Goal: Information Seeking & Learning: Learn about a topic

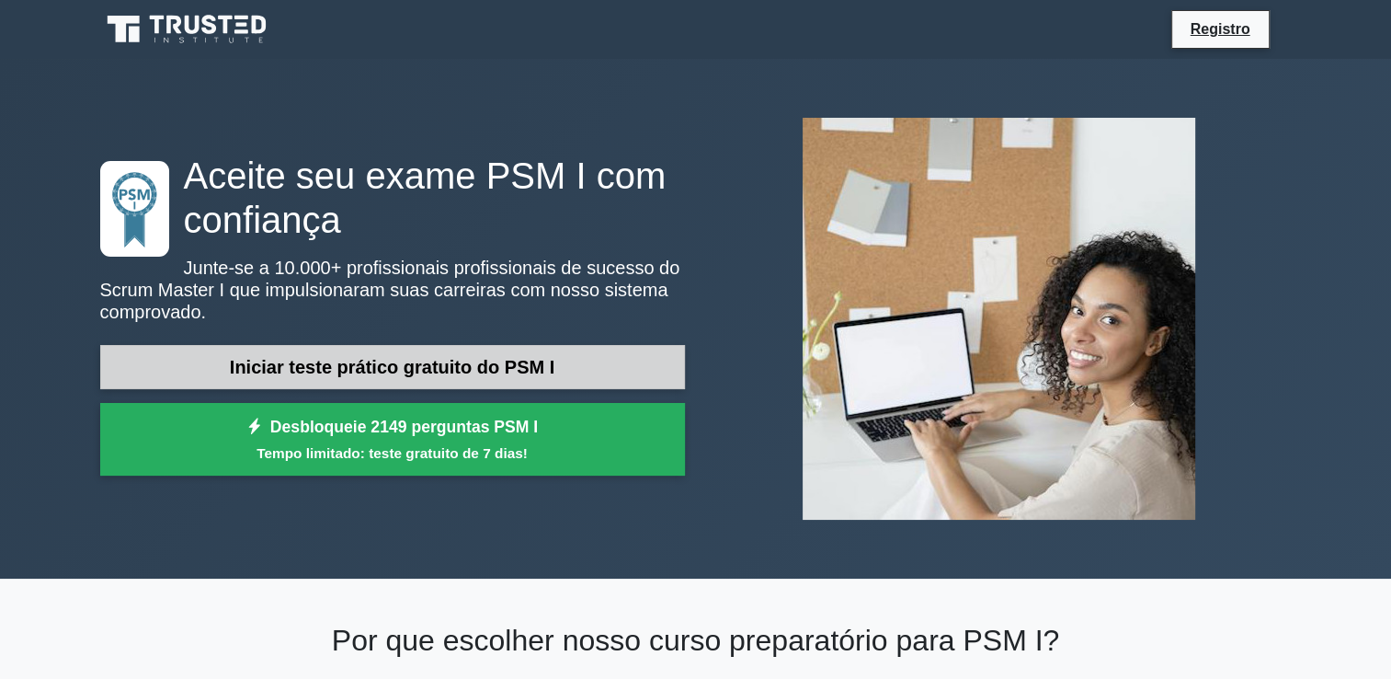
click at [397, 369] on link "Iniciar teste prático gratuito do PSM I" at bounding box center [392, 367] width 585 height 44
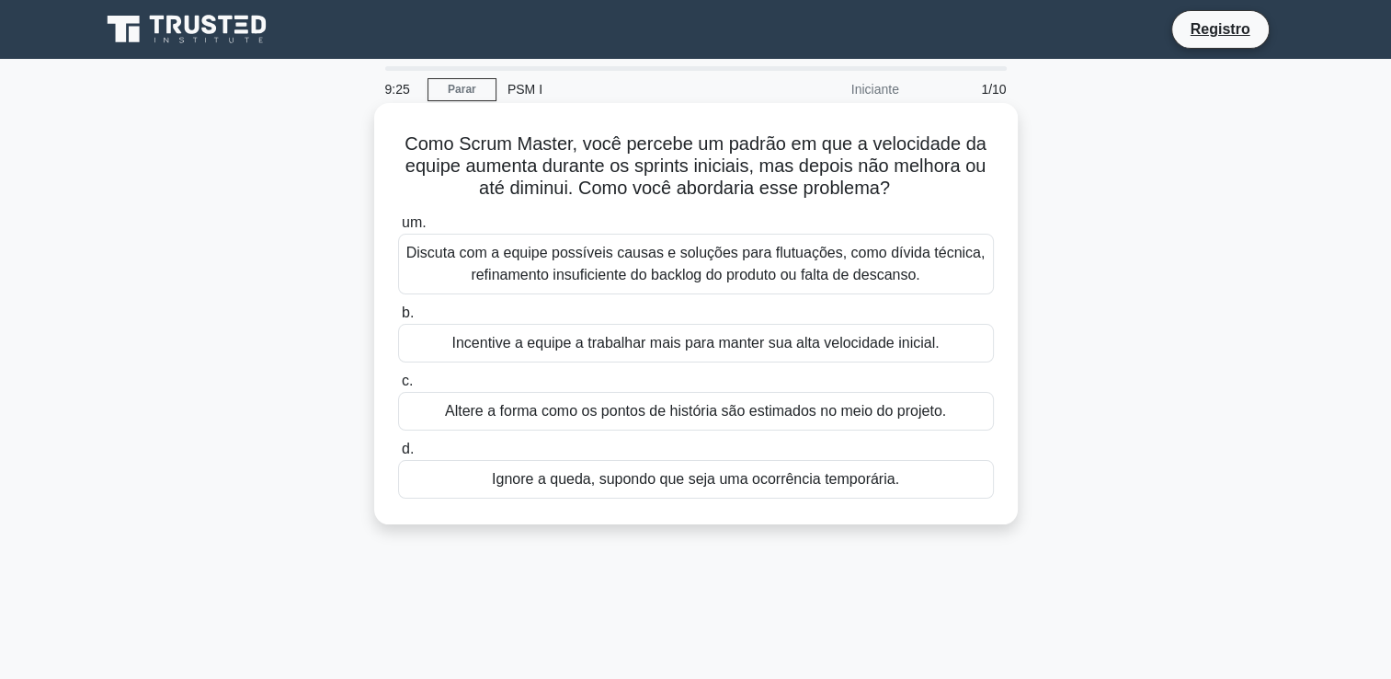
click at [583, 266] on div "Discuta com a equipe possíveis causas e soluções para flutuações, como dívida t…" at bounding box center [696, 264] width 596 height 61
click at [398, 229] on input "um. Discuta com a equipe possíveis causas e soluções para flutuações, como dívi…" at bounding box center [398, 223] width 0 height 12
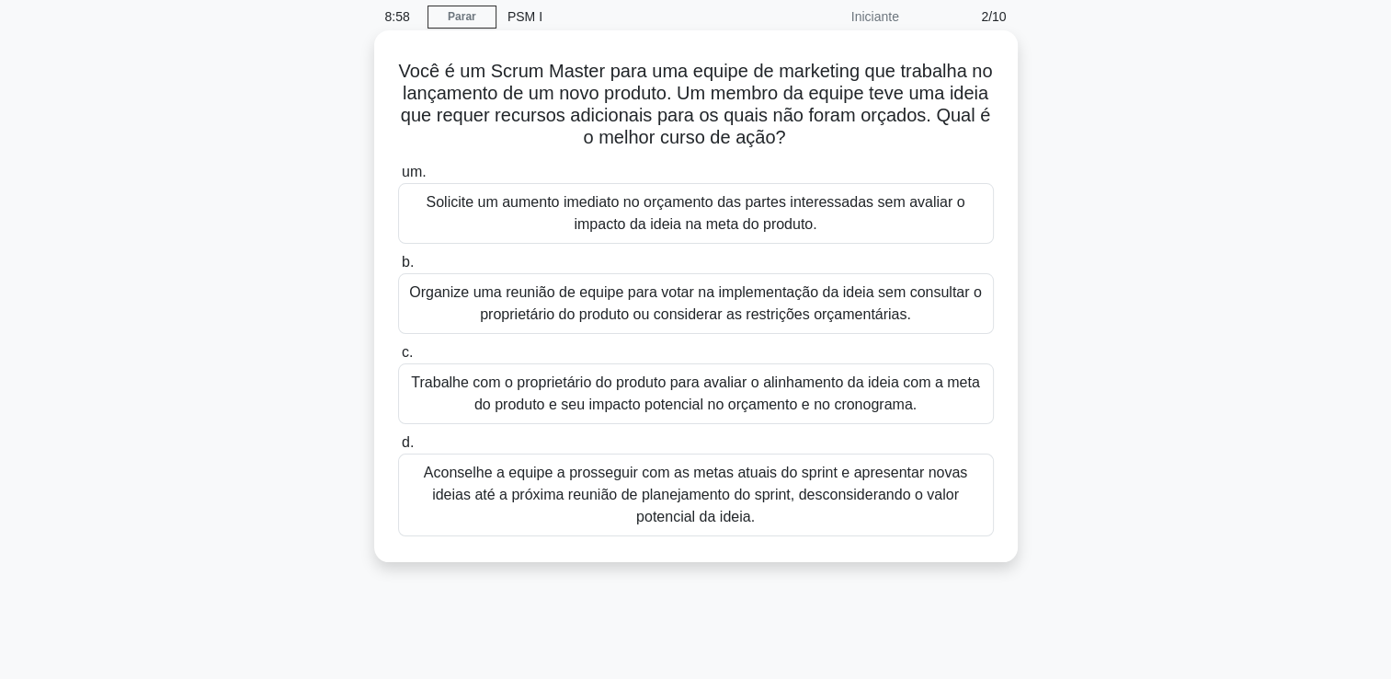
scroll to position [92, 0]
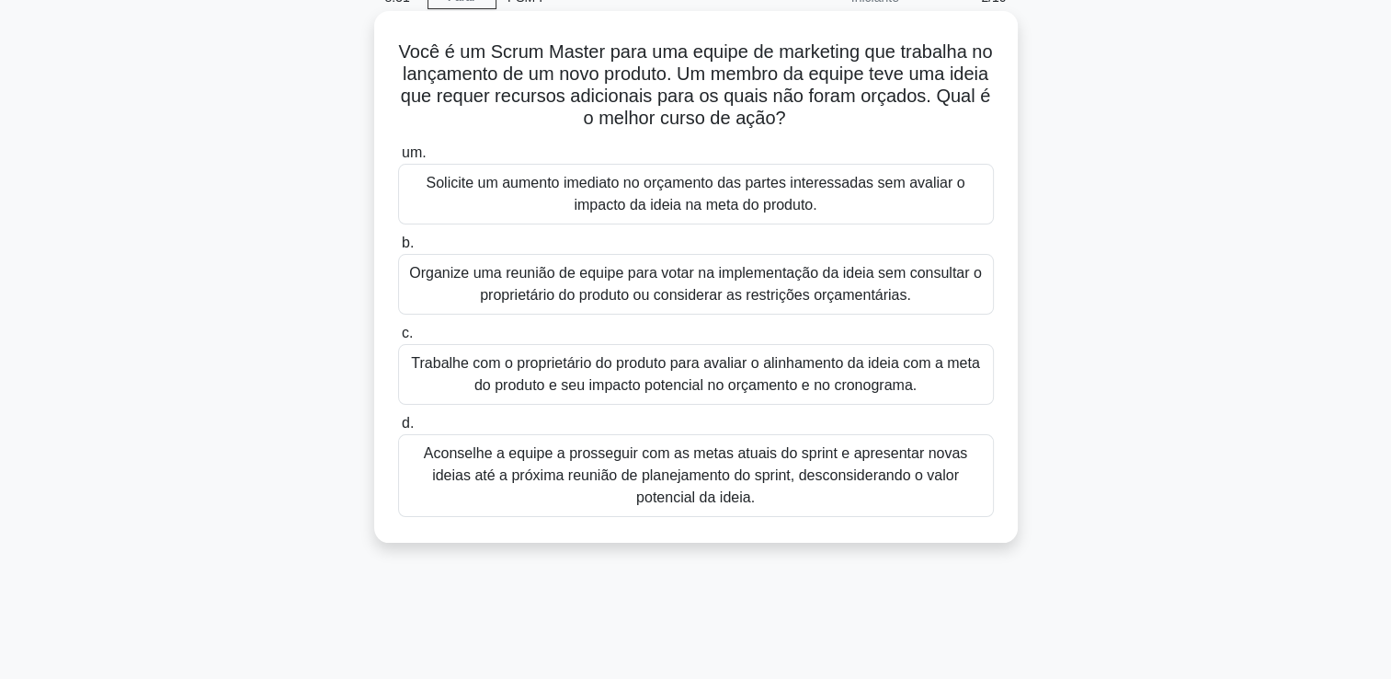
click at [633, 386] on div "Trabalhe com o proprietário do produto para avaliar o alinhamento da ideia com …" at bounding box center [696, 374] width 596 height 61
click at [398, 339] on input "c. Trabalhe com o proprietário do produto para avaliar o alinhamento da ideia c…" at bounding box center [398, 333] width 0 height 12
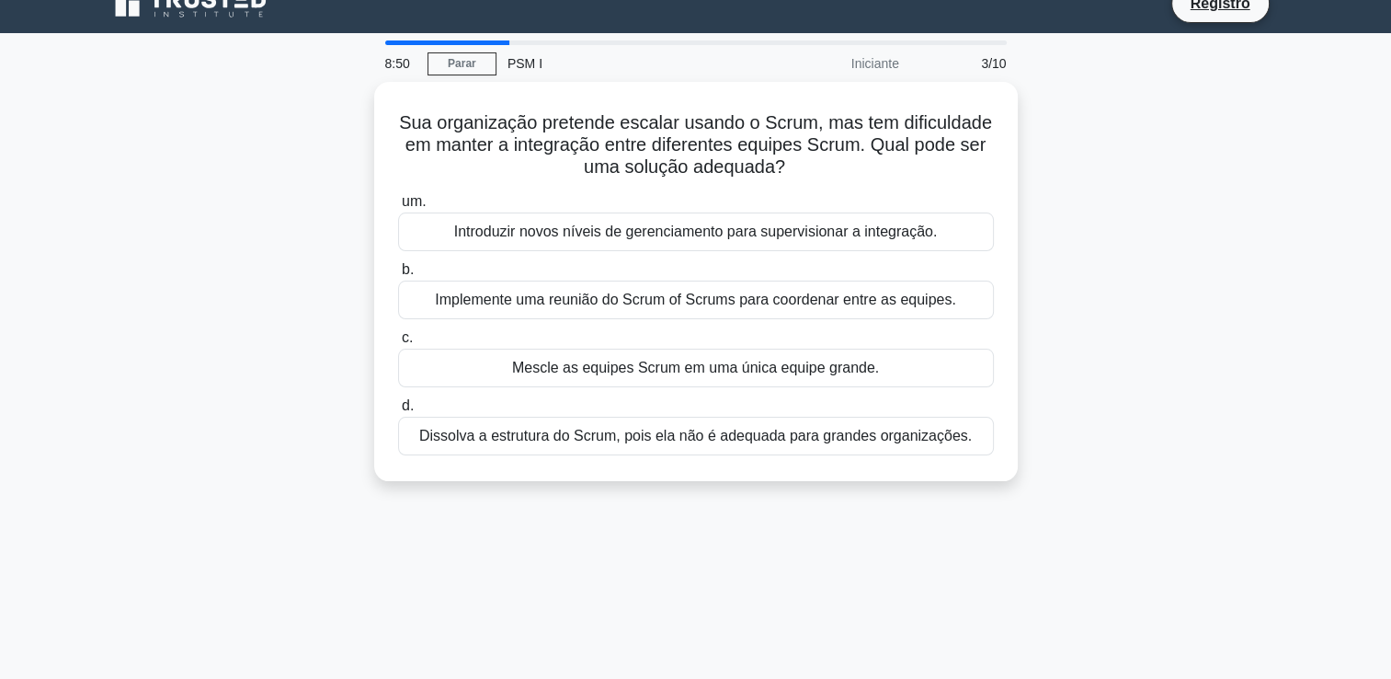
scroll to position [0, 0]
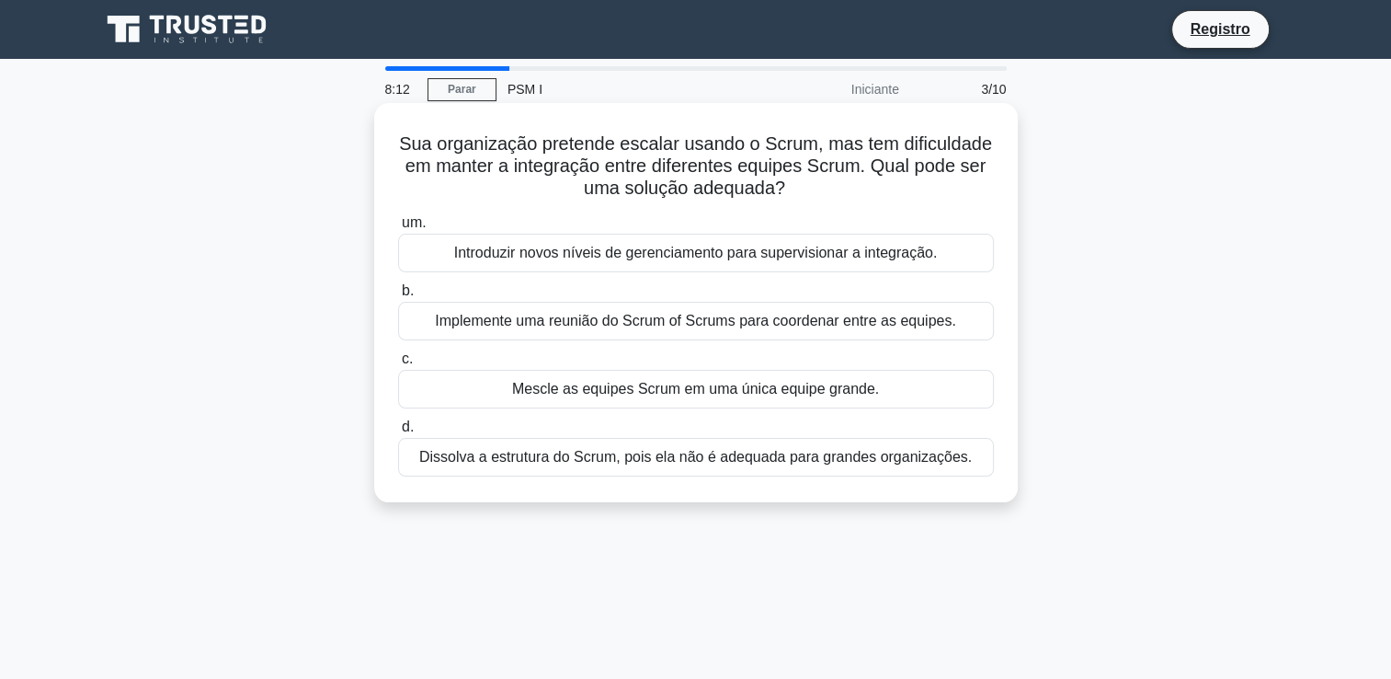
click at [605, 326] on div "Implemente uma reunião do Scrum of Scrums para coordenar entre as equipes." at bounding box center [696, 321] width 596 height 39
click at [398, 297] on input "b. Implemente uma reunião do Scrum of Scrums para coordenar entre as equipes." at bounding box center [398, 291] width 0 height 12
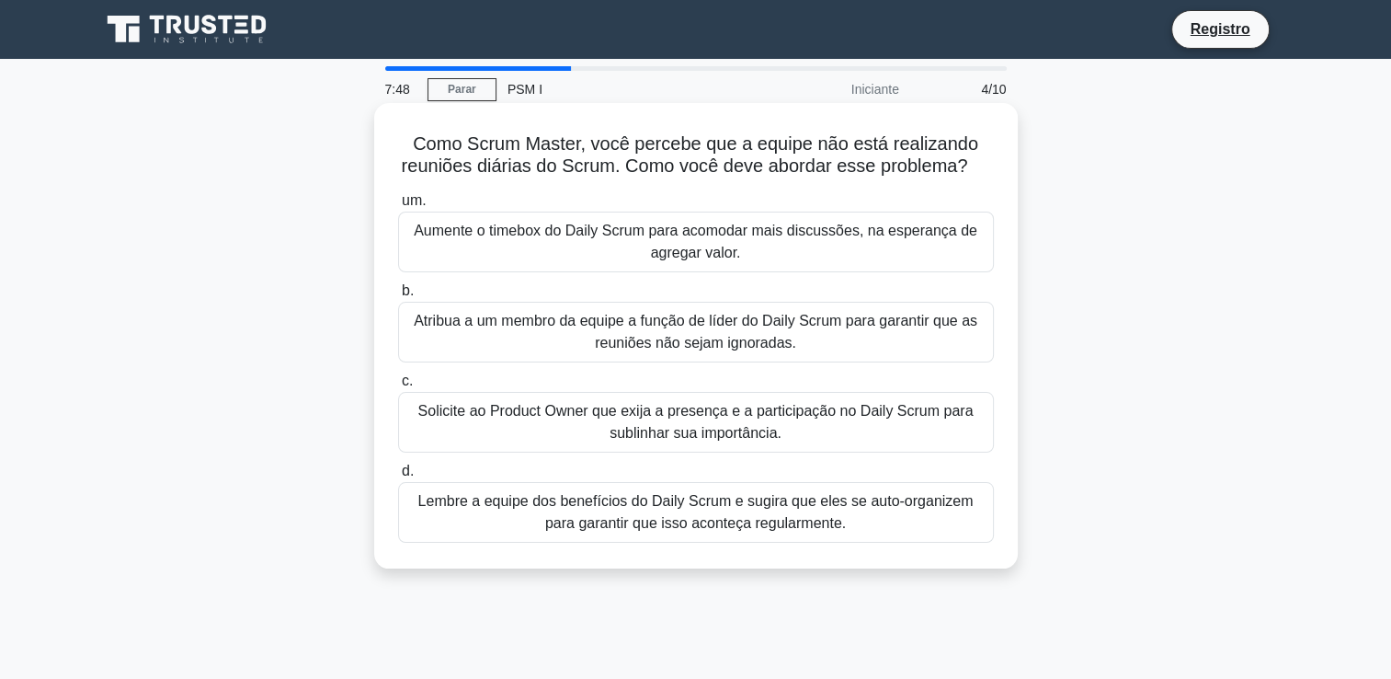
click at [637, 525] on div "Lembre a equipe dos benefícios do Daily Scrum e sugira que eles se auto-organiz…" at bounding box center [696, 512] width 596 height 61
click at [398, 477] on input "d. Lembre a equipe dos benefícios do Daily Scrum e sugira que eles se auto-orga…" at bounding box center [398, 471] width 0 height 12
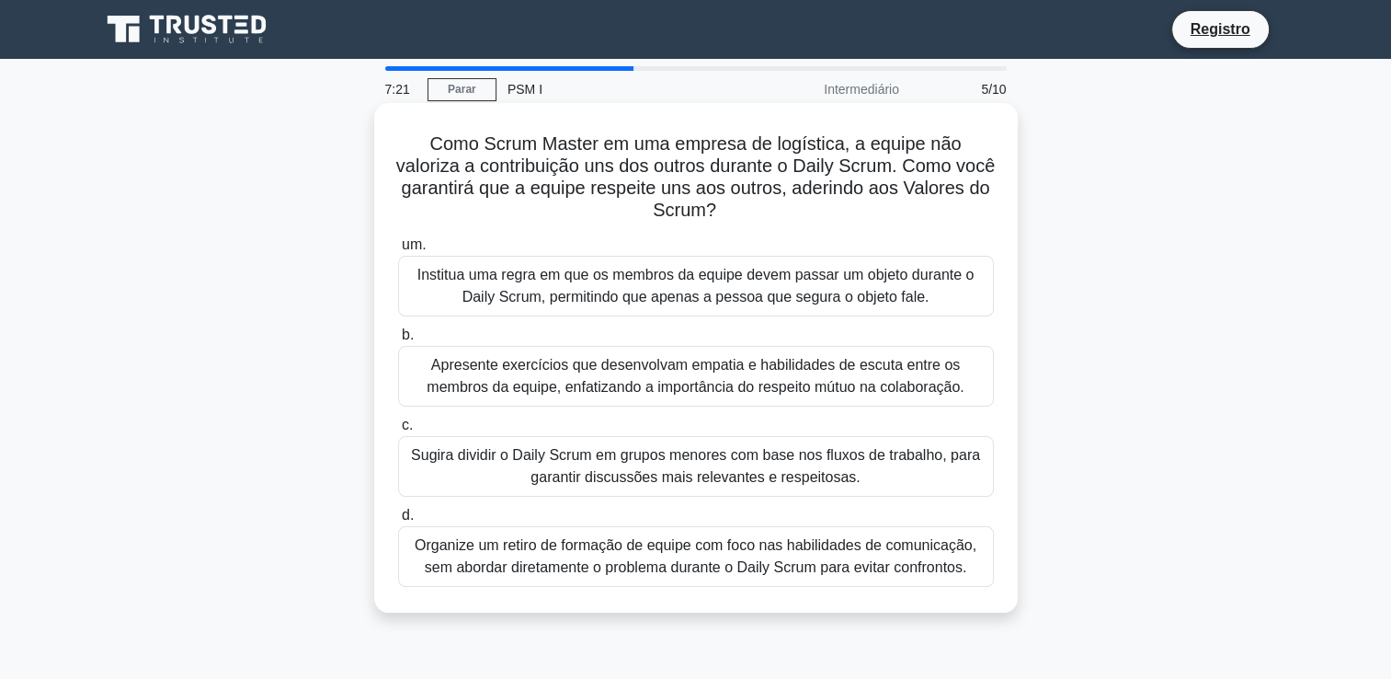
click at [600, 381] on div "Apresente exercícios que desenvolvam empatia e habilidades de escuta entre os m…" at bounding box center [696, 376] width 596 height 61
click at [398, 341] on input "b. Apresente exercícios que desenvolvam empatia e habilidades de escuta entre o…" at bounding box center [398, 335] width 0 height 12
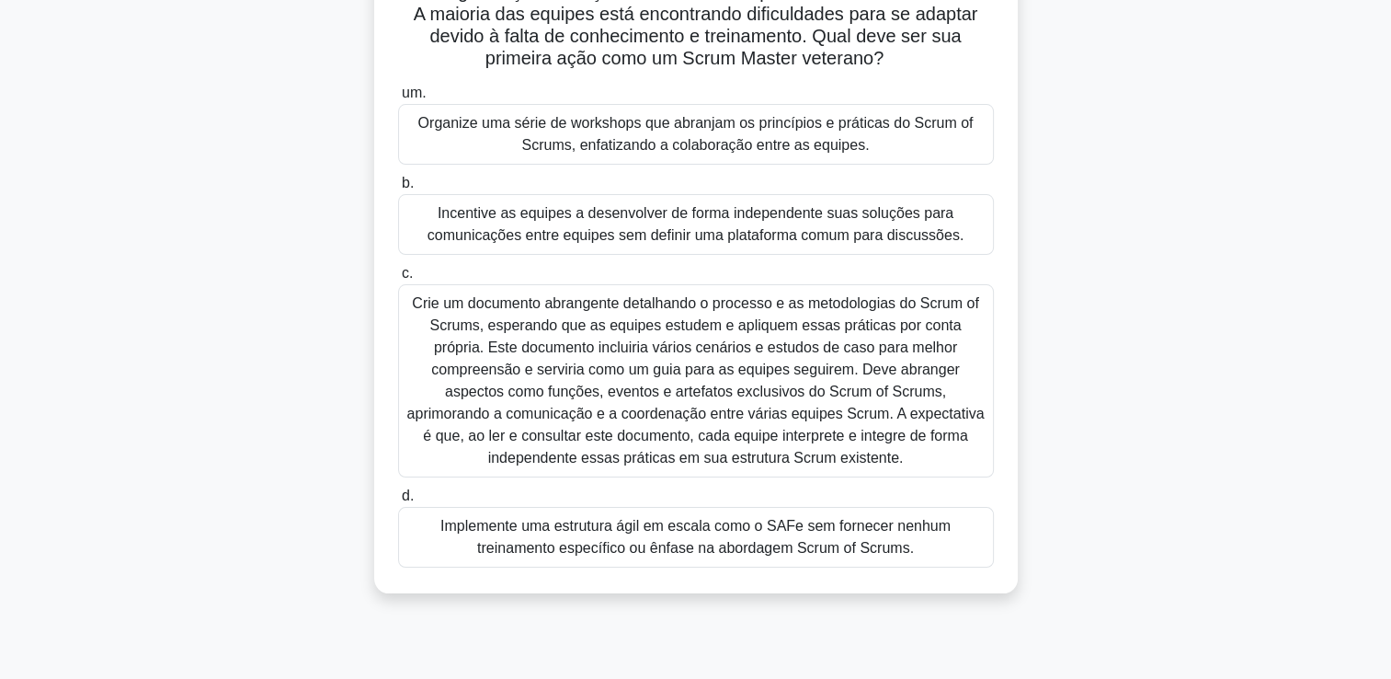
scroll to position [184, 0]
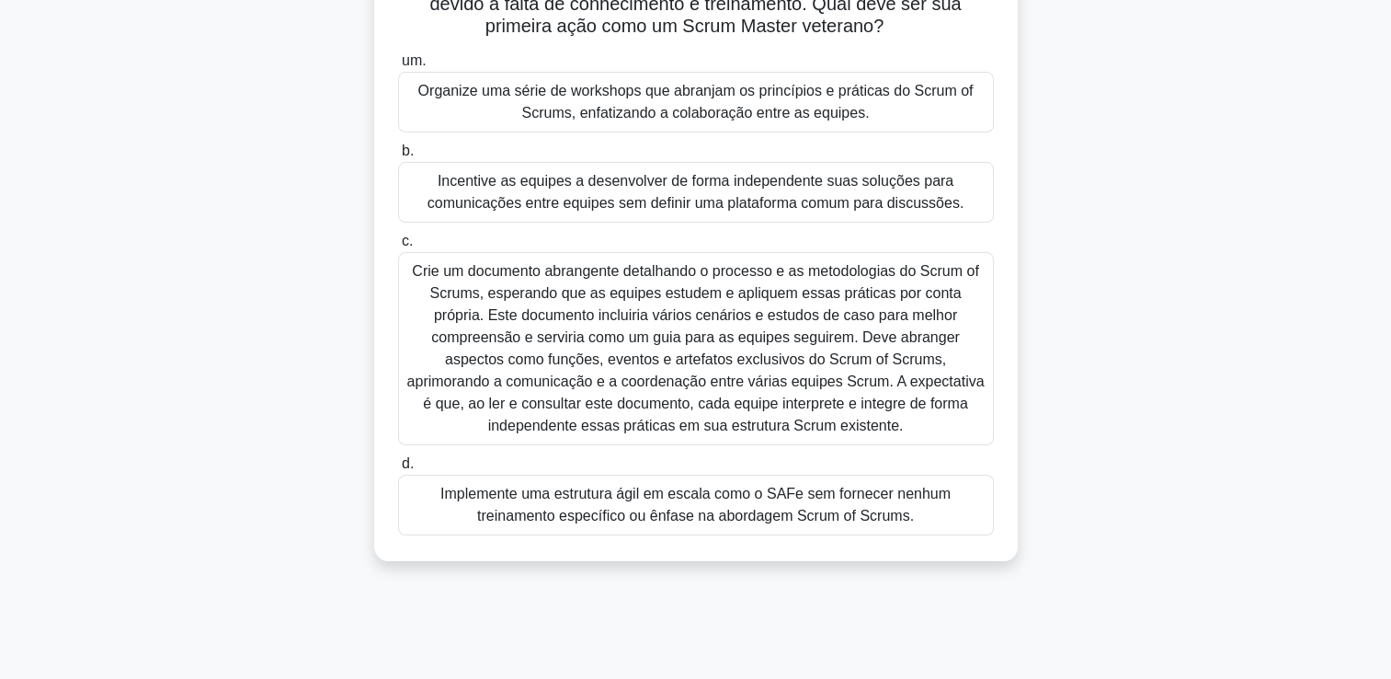
click at [703, 120] on div "Organize uma série de workshops que abranjam os princípios e práticas do Scrum …" at bounding box center [696, 102] width 596 height 61
click at [398, 67] on input "um. Organize uma série de workshops que abranjam os princípios e práticas do Sc…" at bounding box center [398, 61] width 0 height 12
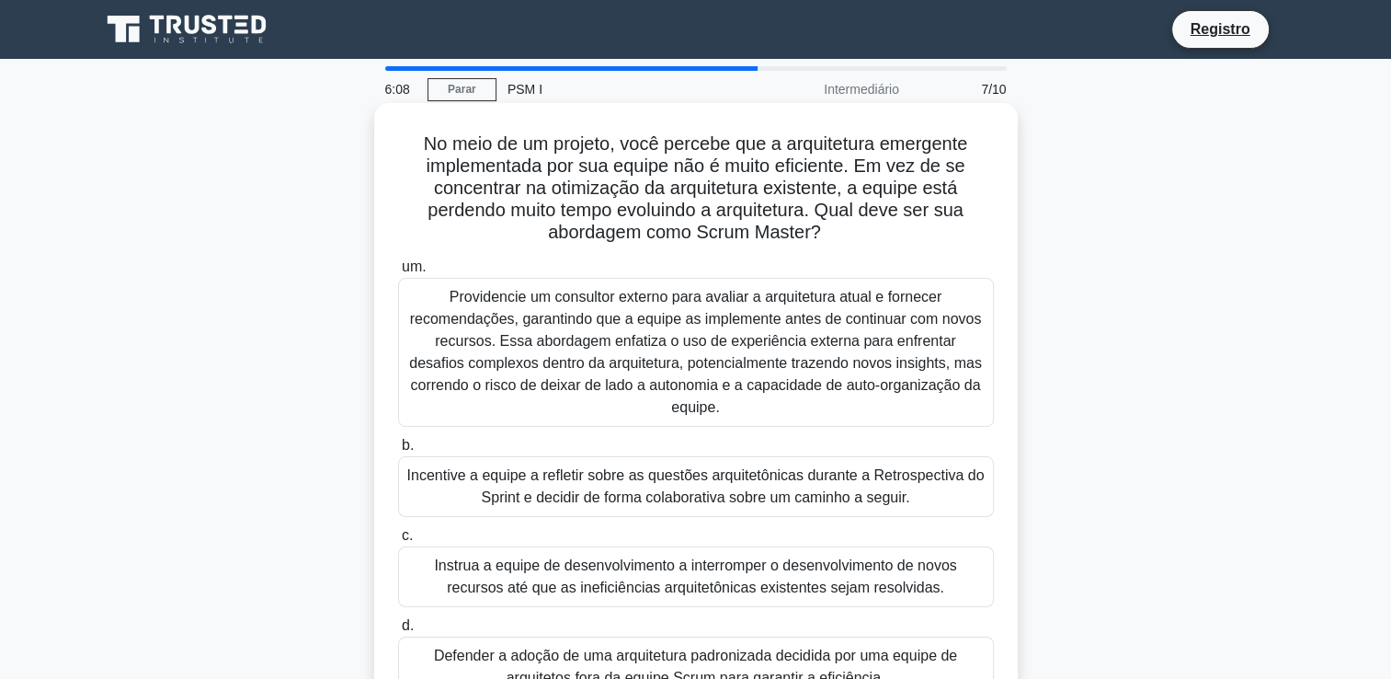
scroll to position [92, 0]
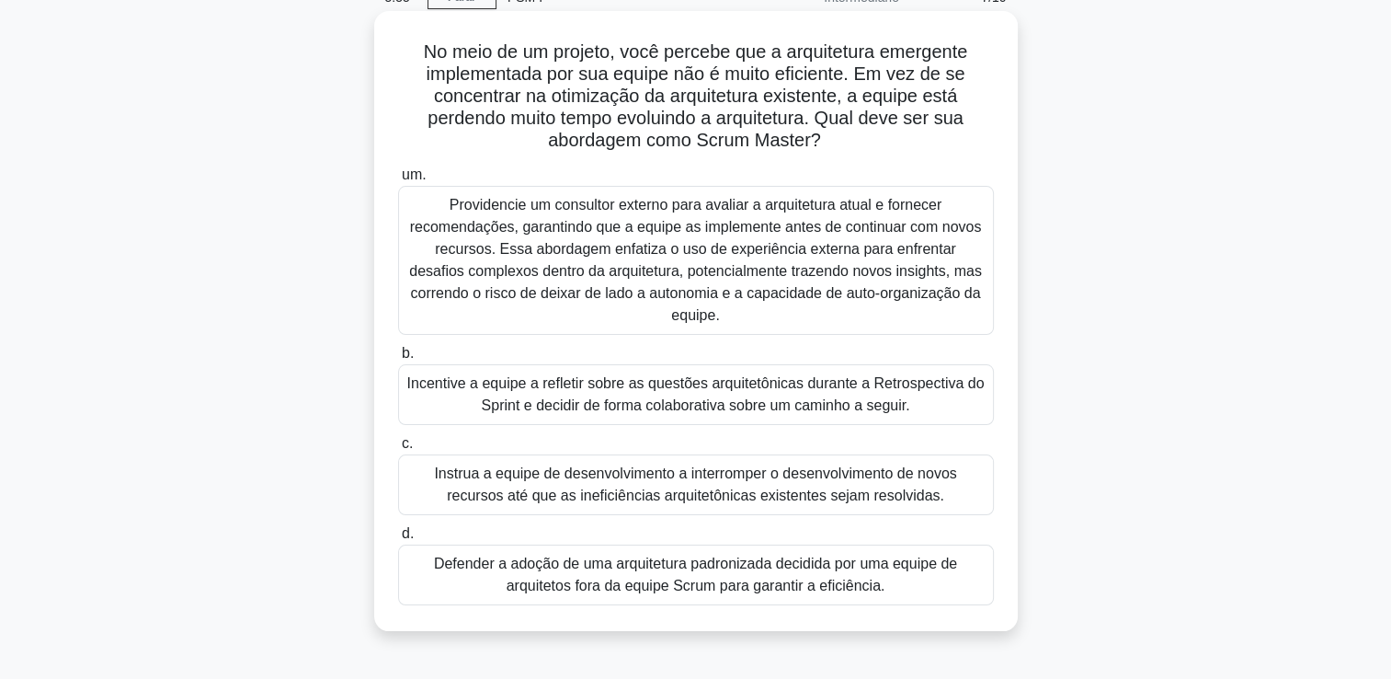
click at [614, 379] on div "Incentive a equipe a refletir sobre as questões arquitetônicas durante a Retros…" at bounding box center [696, 394] width 596 height 61
click at [398, 360] on input "b. Incentive a equipe a refletir sobre as questões arquitetônicas durante a Ret…" at bounding box center [398, 354] width 0 height 12
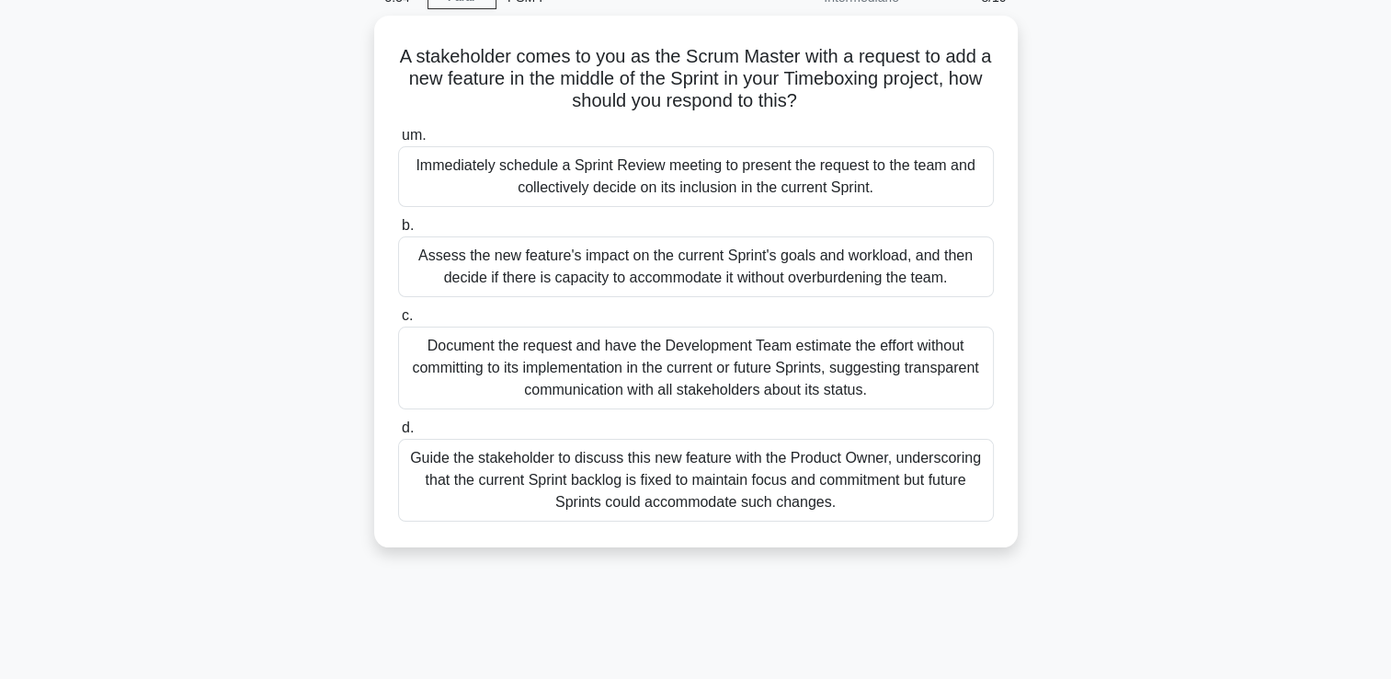
scroll to position [0, 0]
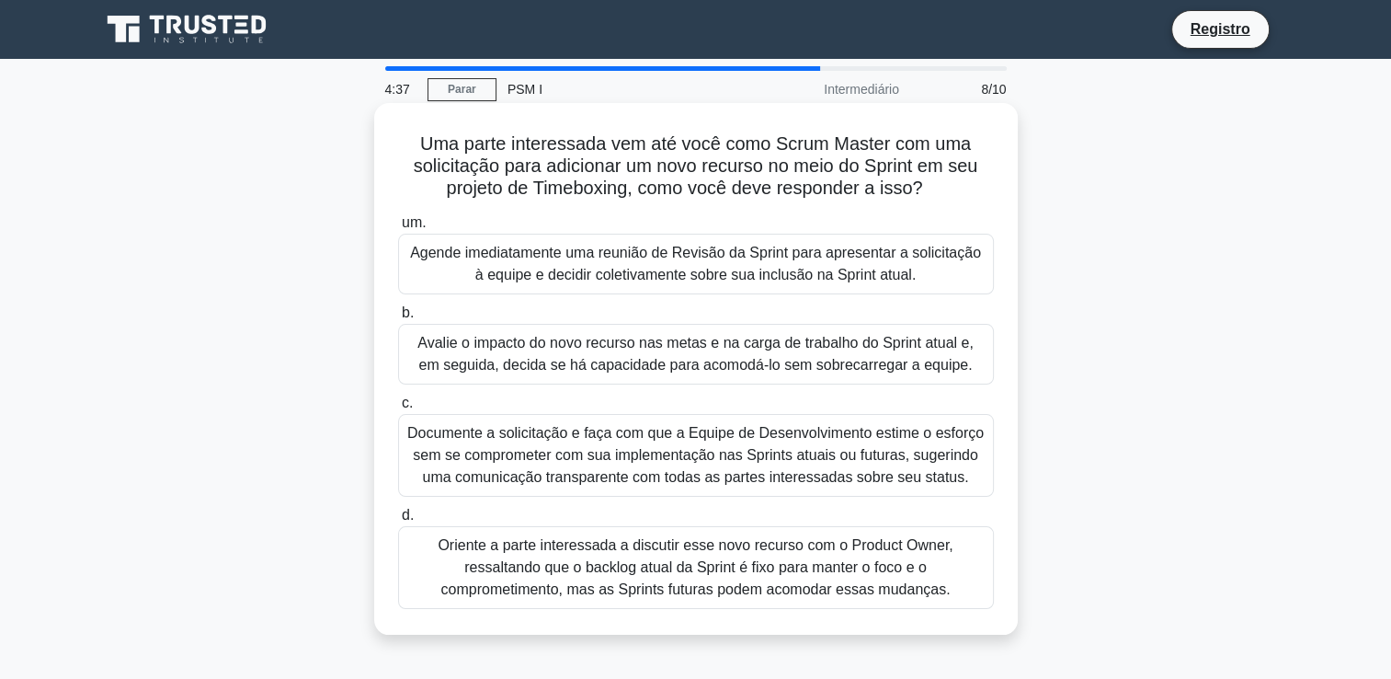
click at [790, 341] on div "Avalie o impacto do novo recurso nas metas e na carga de trabalho do Sprint atu…" at bounding box center [696, 354] width 596 height 61
click at [398, 319] on input "b. Avalie o impacto do novo recurso nas metas e na carga de trabalho do Sprint …" at bounding box center [398, 313] width 0 height 12
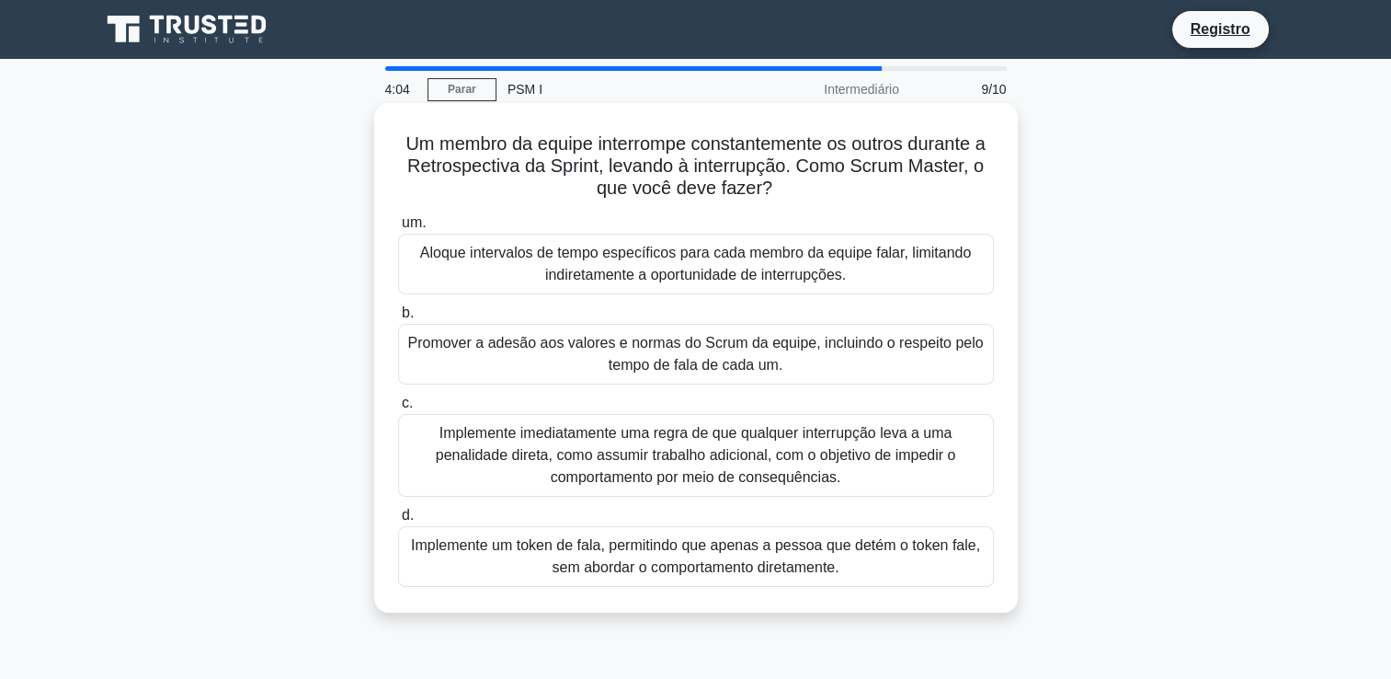
click at [546, 351] on div "Promover a adesão aos valores e normas do Scrum da equipe, incluindo o respeito…" at bounding box center [696, 354] width 596 height 61
click at [398, 319] on input "b. Promover a adesão aos valores e normas do Scrum da equipe, incluindo o respe…" at bounding box center [398, 313] width 0 height 12
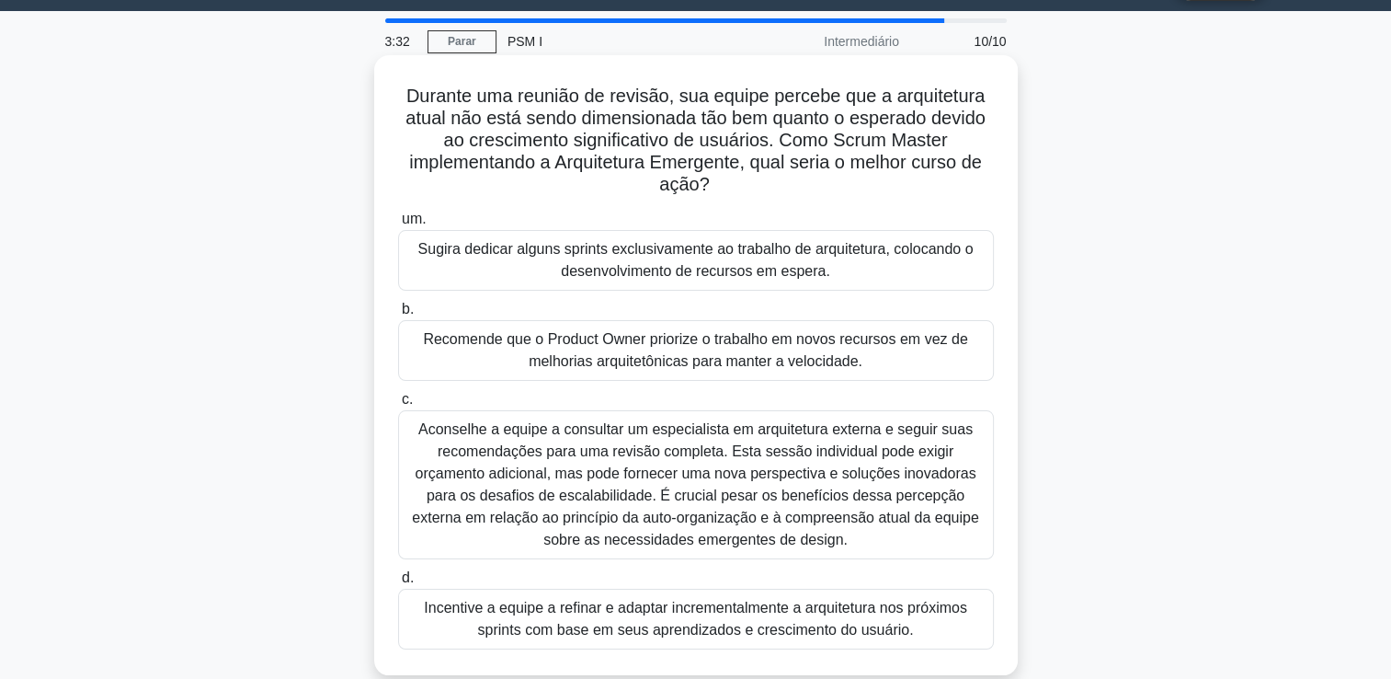
scroll to position [92, 0]
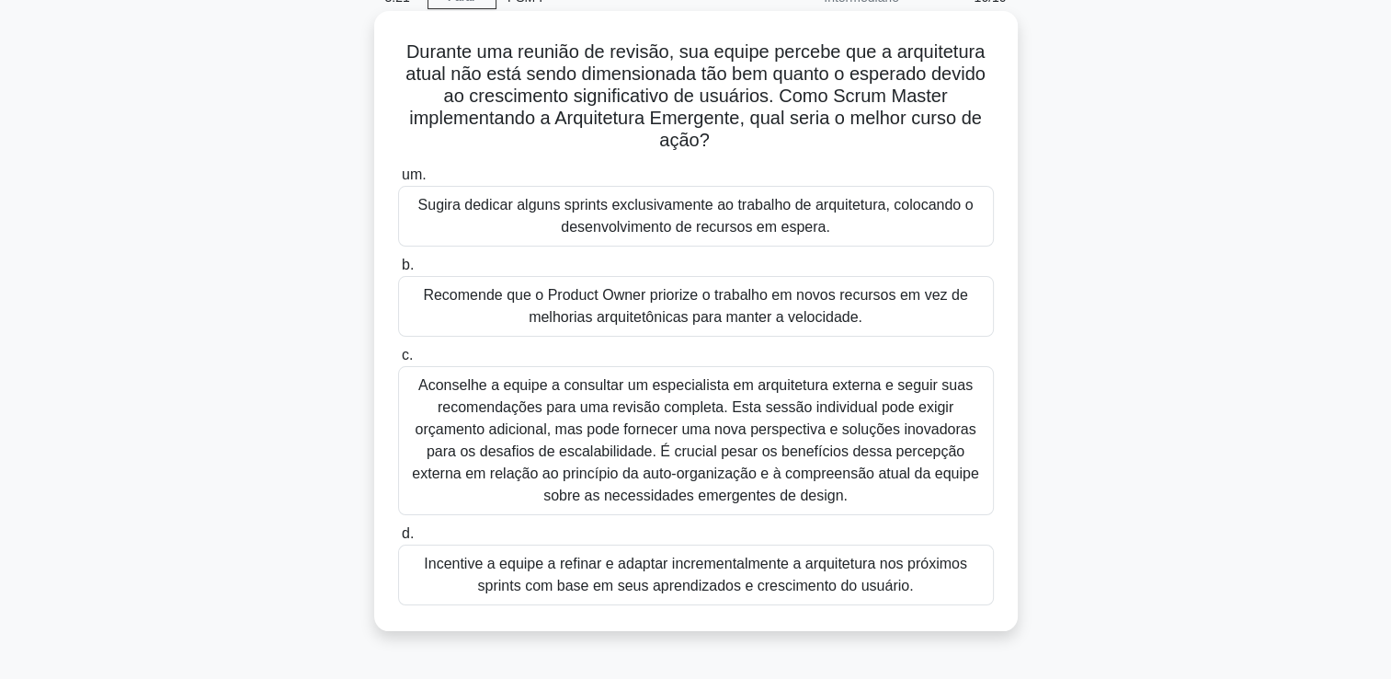
click at [703, 592] on div "Incentive a equipe a refinar e adaptar incrementalmente a arquitetura nos próxi…" at bounding box center [696, 574] width 596 height 61
click at [398, 540] on input "d. Incentive a equipe a refinar e adaptar incrementalmente a arquitetura nos pr…" at bounding box center [398, 534] width 0 height 12
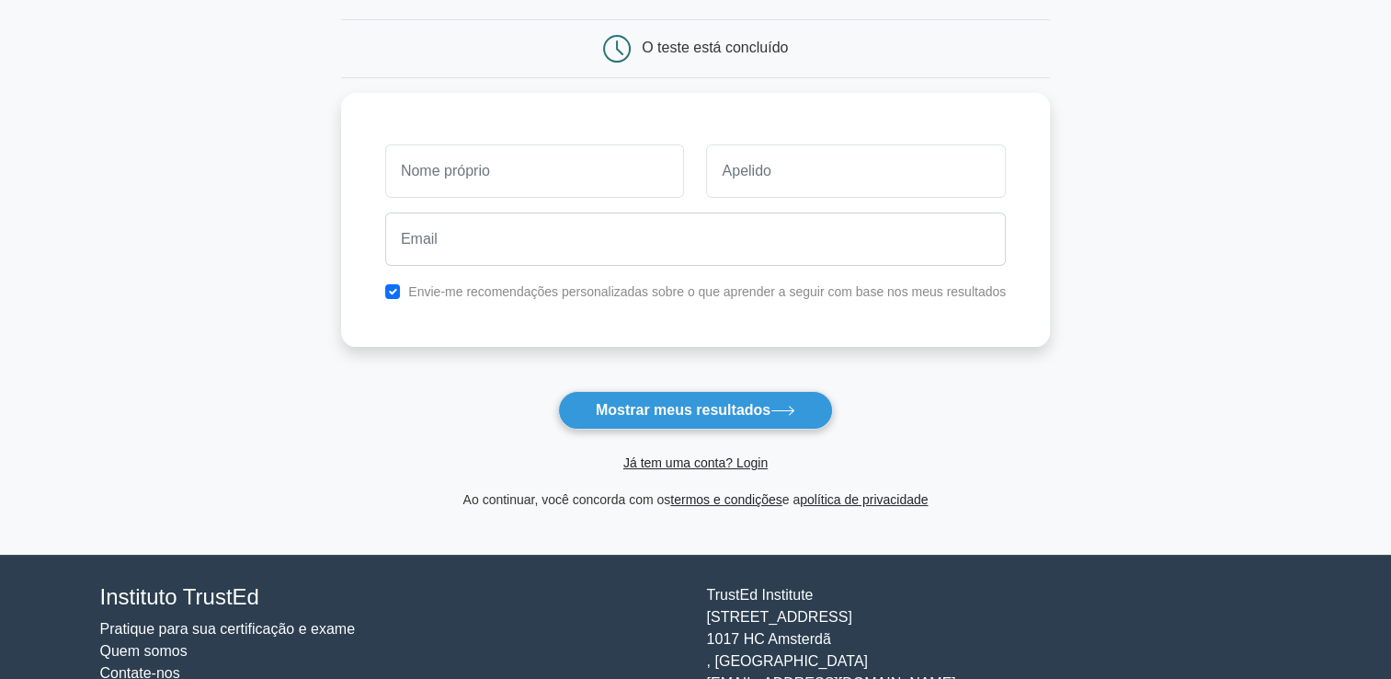
scroll to position [184, 0]
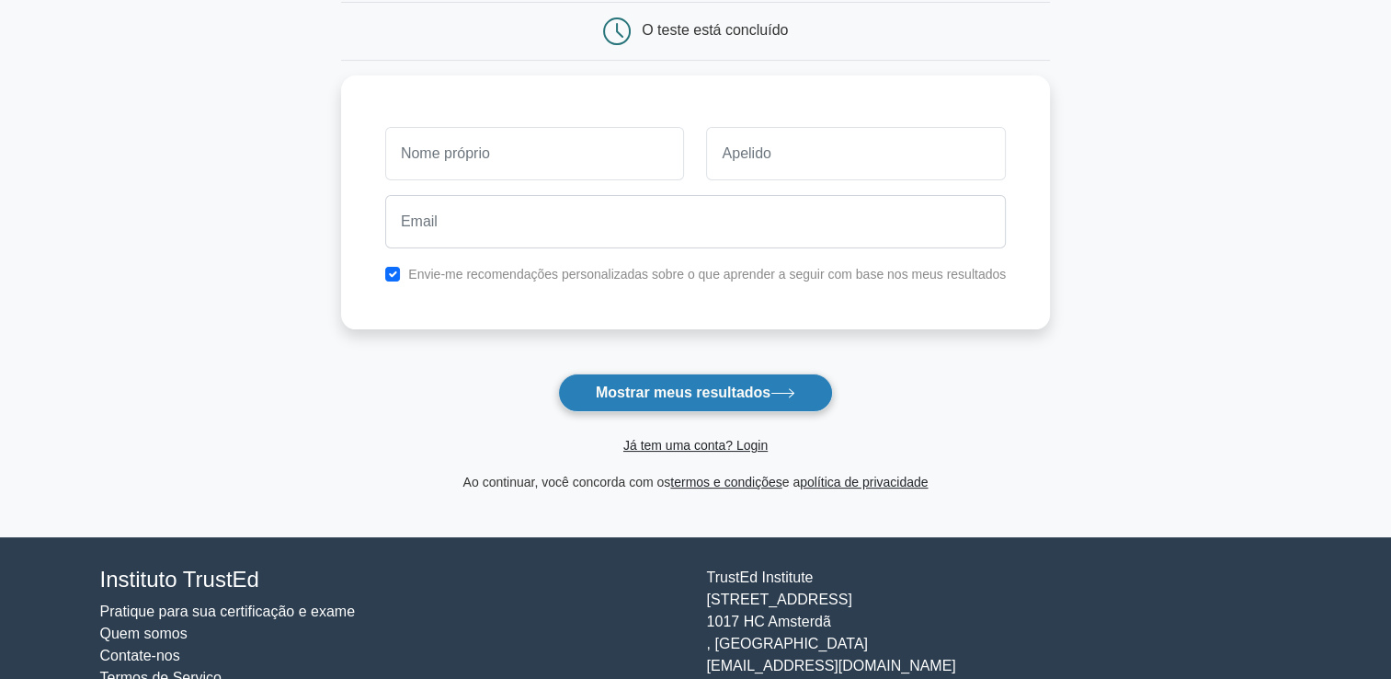
click at [725, 398] on font "Mostrar meus resultados" at bounding box center [683, 392] width 175 height 16
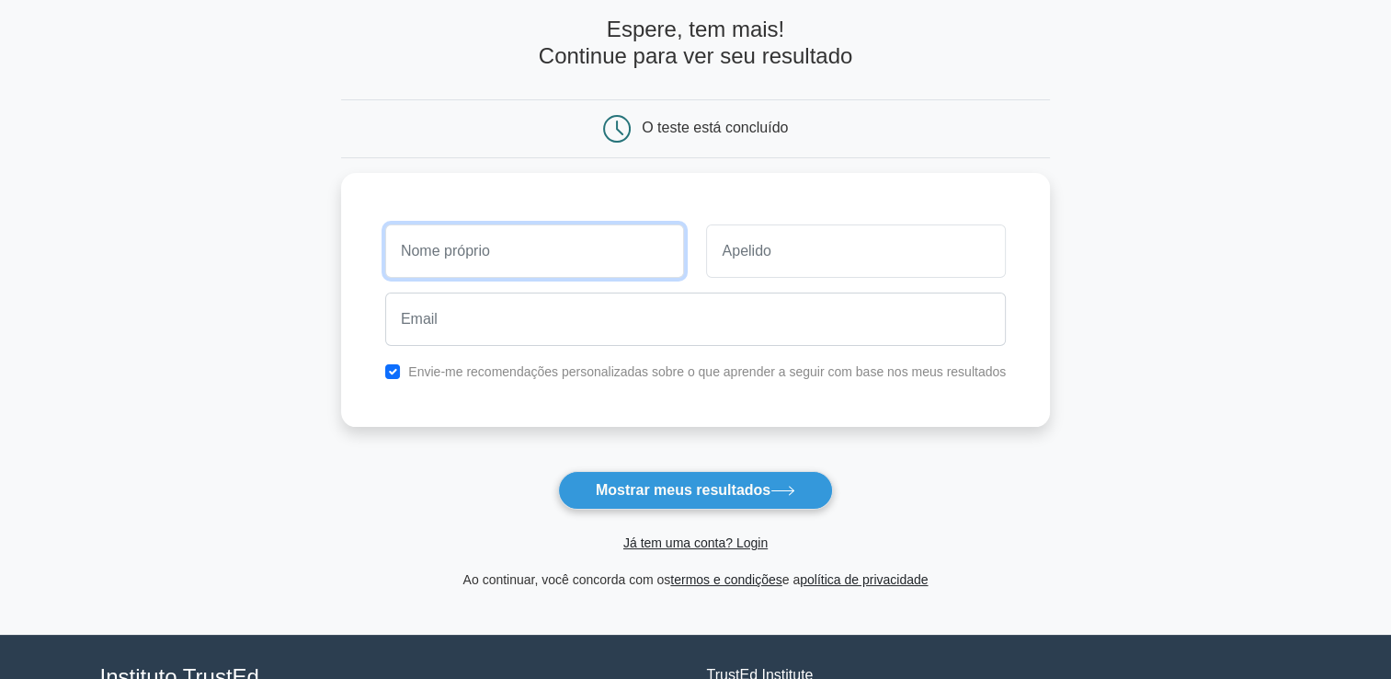
scroll to position [0, 0]
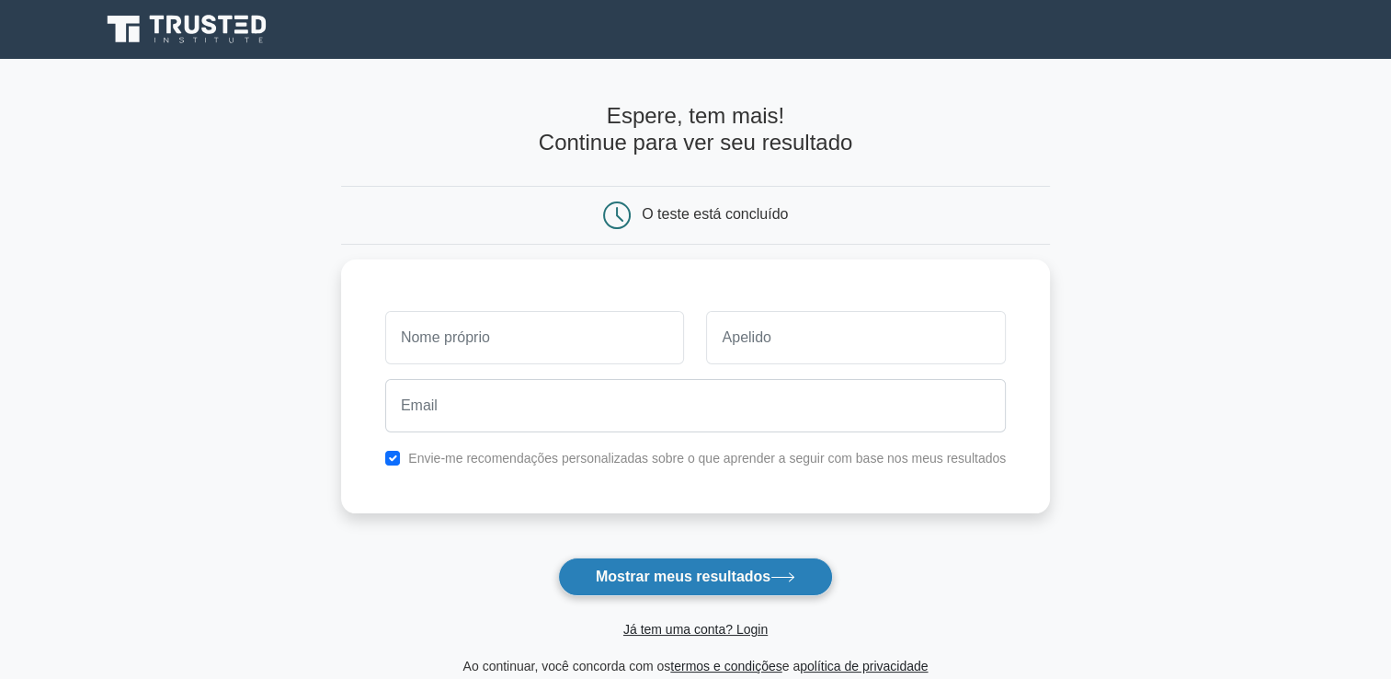
click at [692, 565] on button "Mostrar meus resultados" at bounding box center [695, 576] width 275 height 39
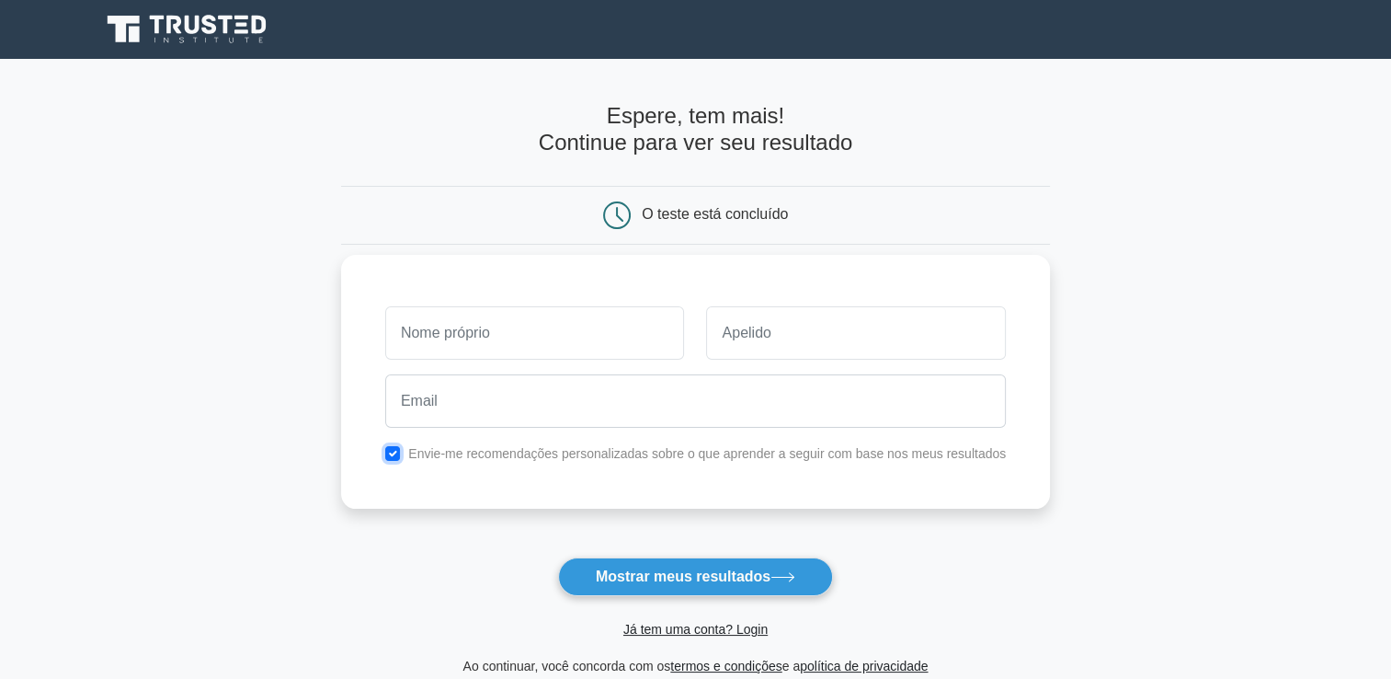
click at [391, 447] on input "checkbox" at bounding box center [392, 453] width 15 height 15
checkbox input "false"
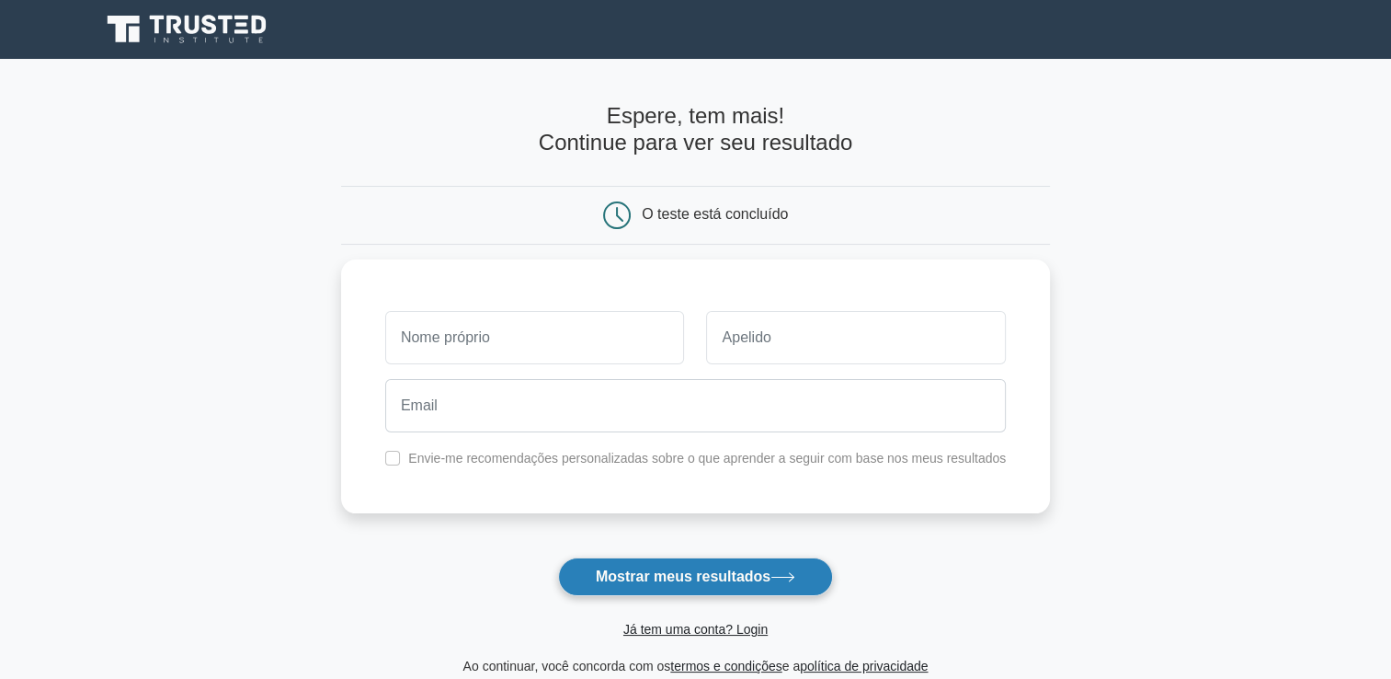
click at [674, 575] on font "Mostrar meus resultados" at bounding box center [683, 576] width 175 height 16
click at [674, 574] on font "Mostrar meus resultados" at bounding box center [683, 576] width 175 height 16
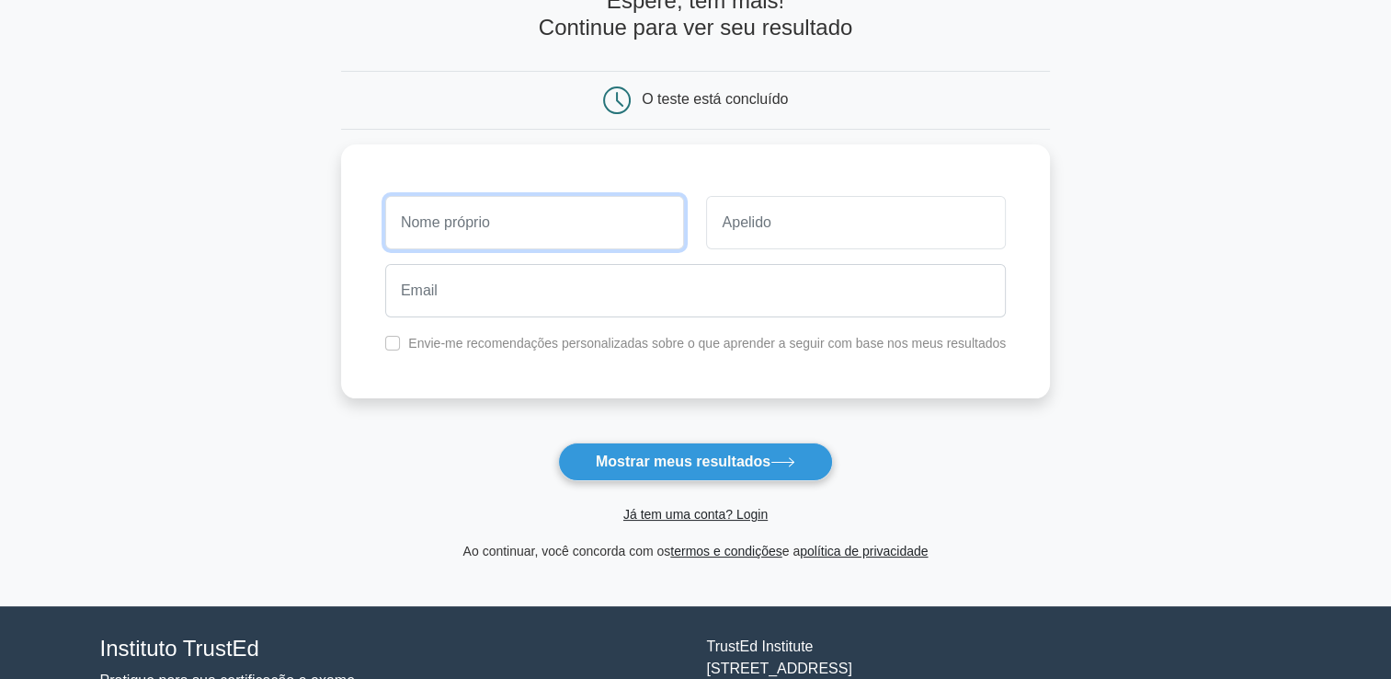
scroll to position [244, 0]
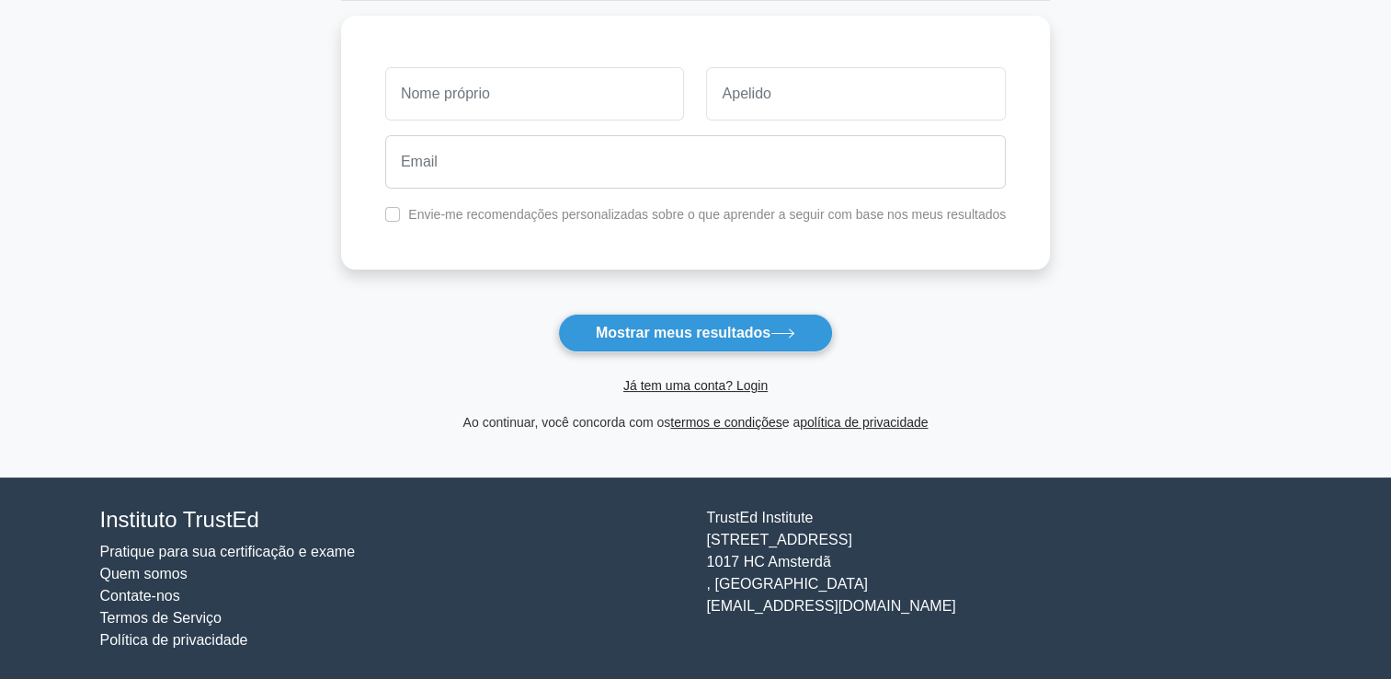
click at [327, 299] on main "Espere, tem mais! Continue para ver seu resultado O teste está concluído" at bounding box center [695, 146] width 1391 height 662
click at [576, 77] on input "text" at bounding box center [535, 89] width 300 height 53
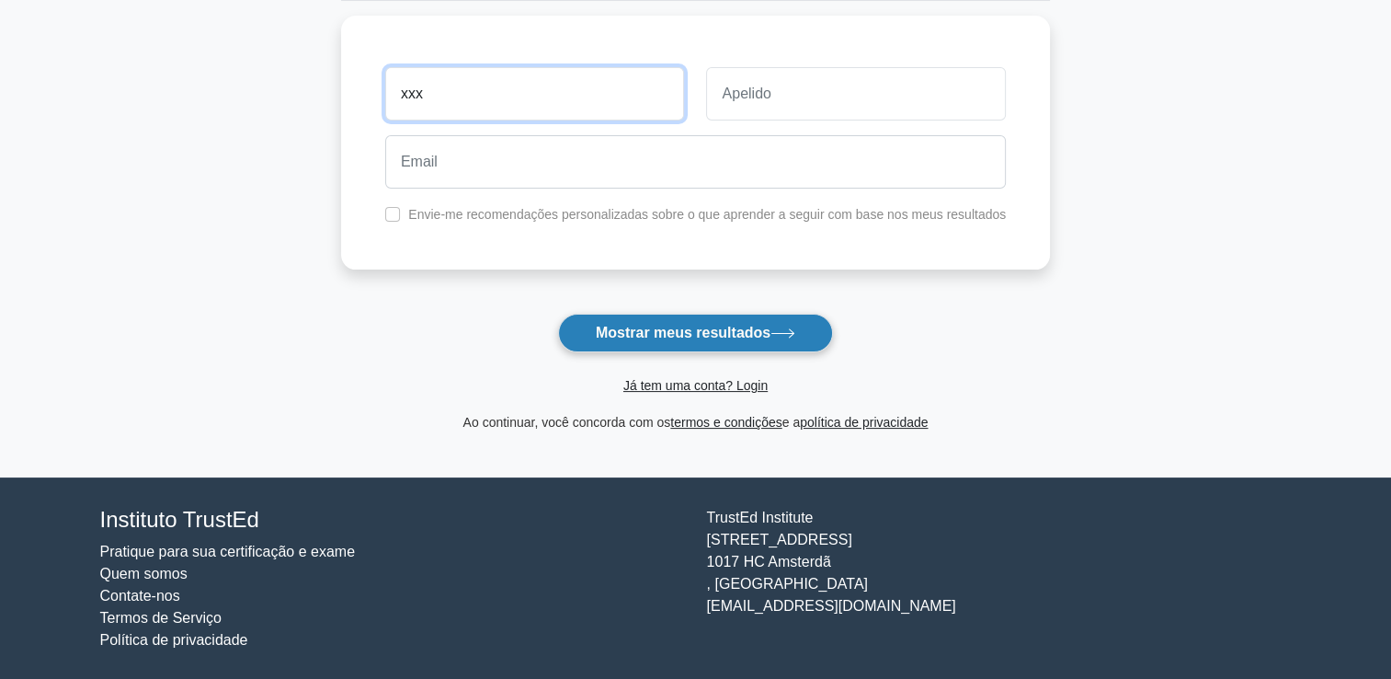
type input "xxx"
click at [647, 328] on font "Mostrar meus resultados" at bounding box center [683, 333] width 175 height 16
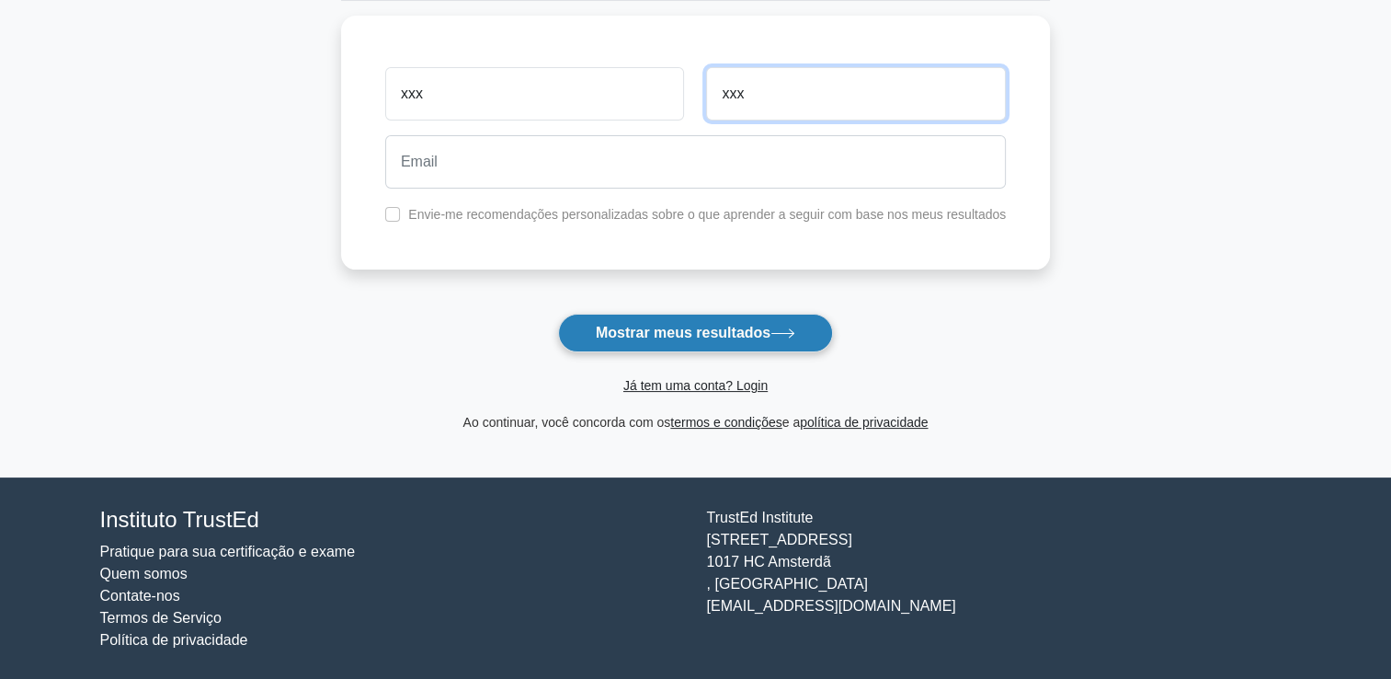
type input "xxx"
click at [703, 343] on button "Mostrar meus resultados" at bounding box center [695, 333] width 275 height 39
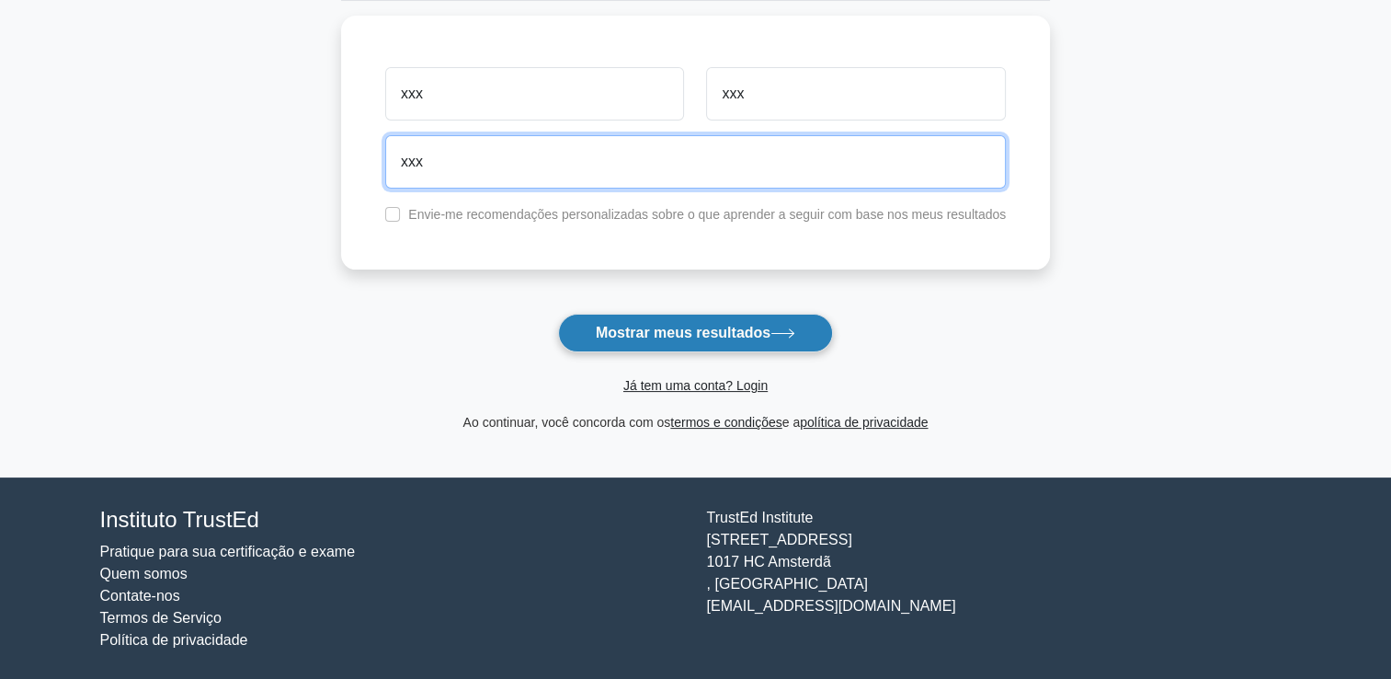
type input "xxx"
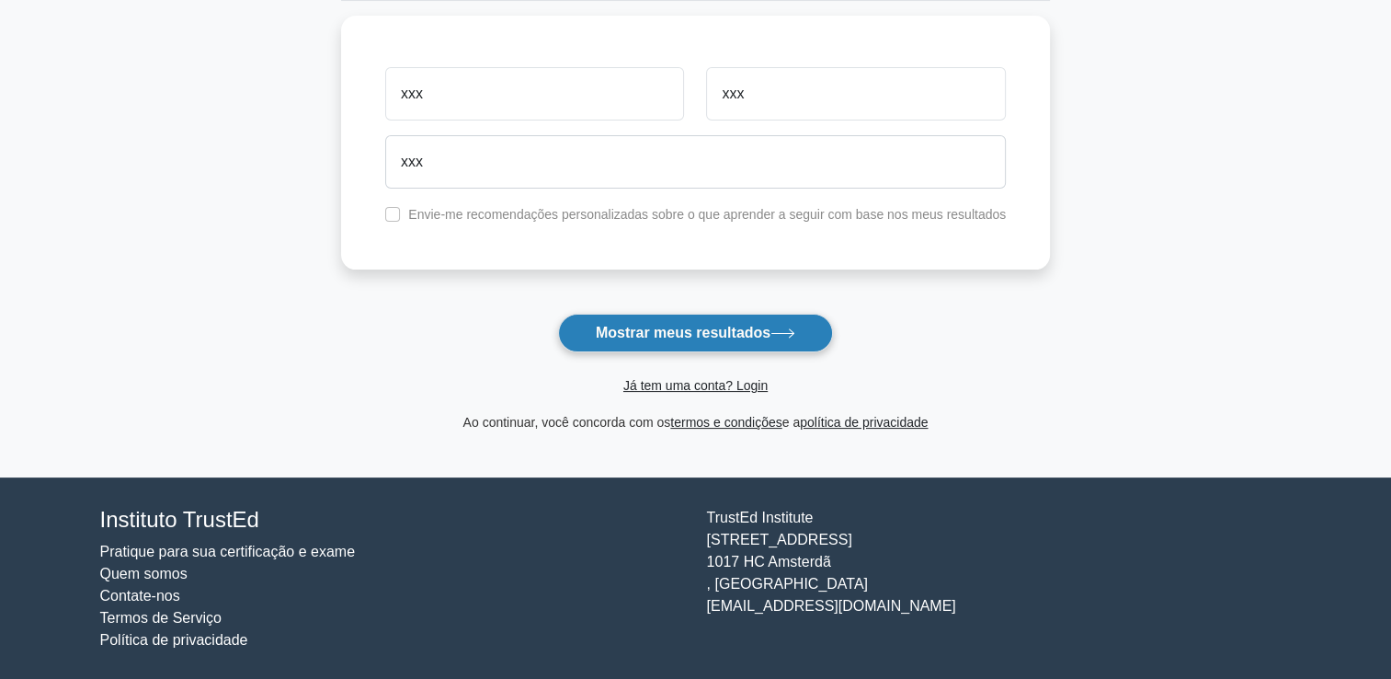
click at [651, 337] on font "Mostrar meus resultados" at bounding box center [683, 333] width 175 height 16
click at [651, 336] on font "Mostrar meus resultados" at bounding box center [683, 333] width 175 height 16
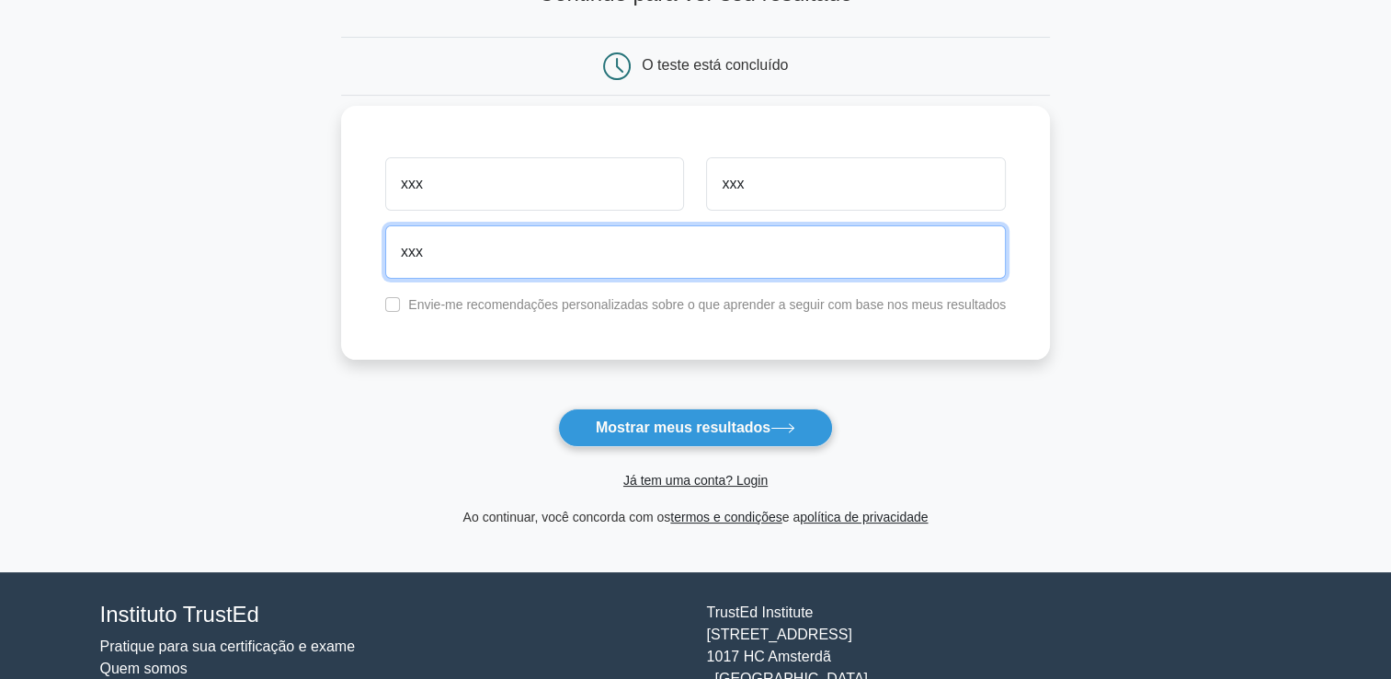
scroll to position [0, 0]
